Goal: Information Seeking & Learning: Learn about a topic

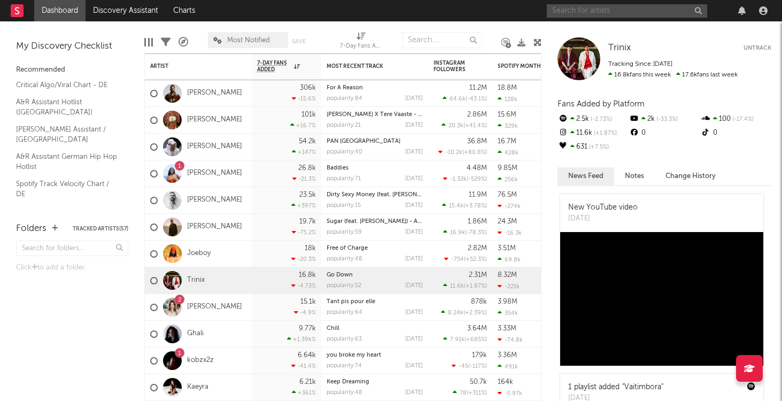
click at [637, 10] on input "text" at bounding box center [627, 10] width 160 height 13
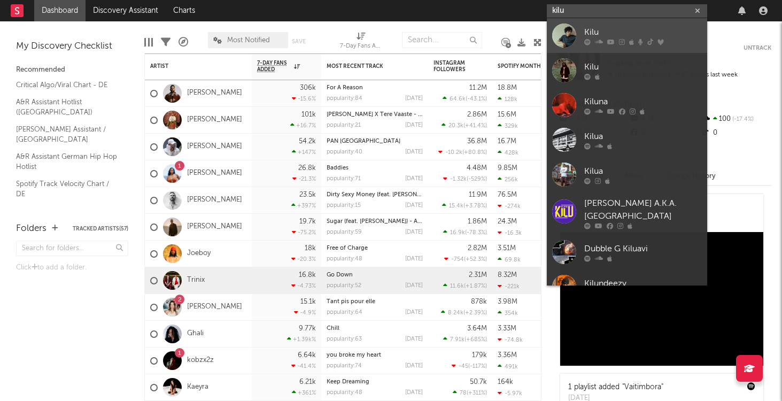
type input "kilu"
click at [601, 34] on div "Kilu" at bounding box center [643, 32] width 118 height 13
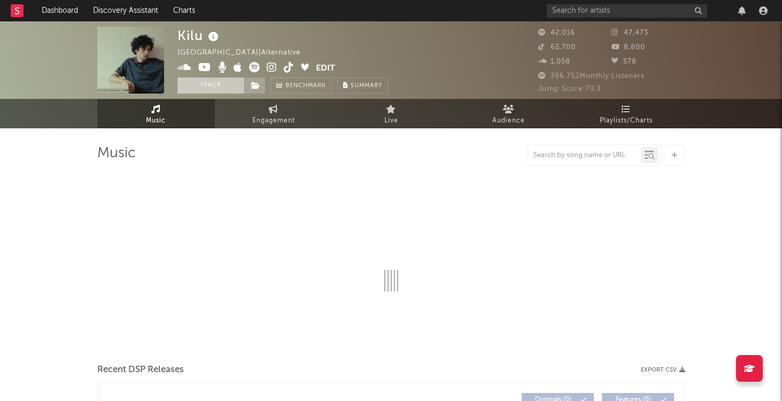
click at [217, 85] on button "Track" at bounding box center [210, 85] width 67 height 16
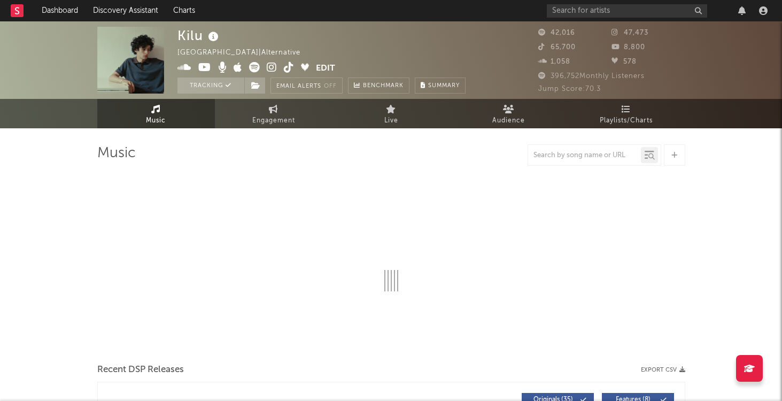
select select "6m"
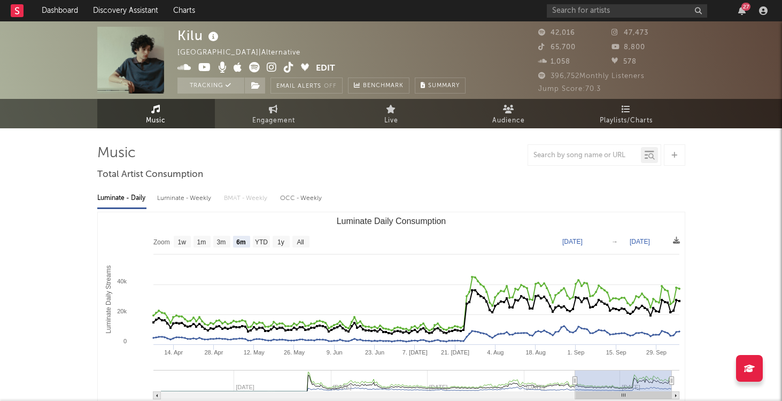
click at [267, 66] on icon at bounding box center [272, 67] width 10 height 11
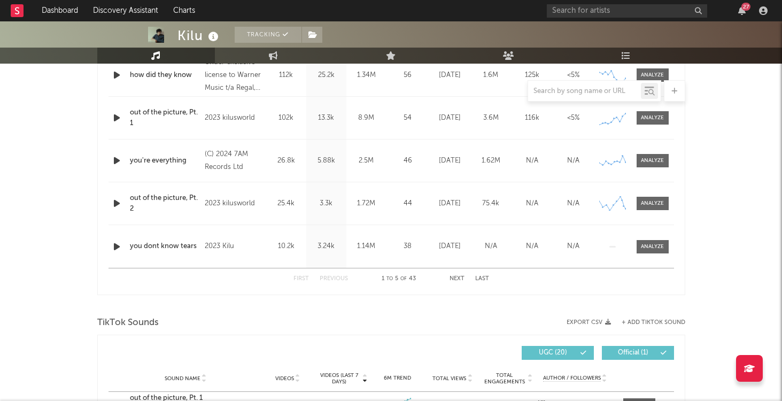
scroll to position [484, 0]
